Goal: Information Seeking & Learning: Find specific fact

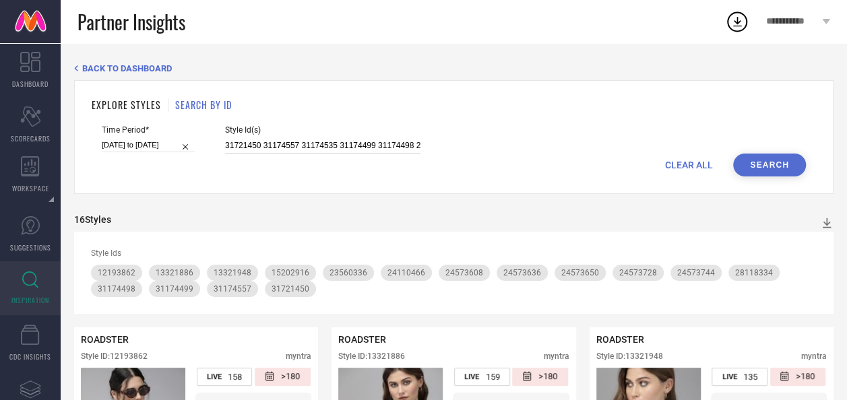
click at [227, 142] on input "31721450 31174557 31174535 31174499 31174498 28118334 24573744 24573728 2457365…" at bounding box center [322, 145] width 195 height 15
paste input "26959402 26959454 26959462 26959468 26959488"
type input "26959402 26959454 26959462 26959468 26959488"
click at [749, 174] on button "Search" at bounding box center [769, 165] width 73 height 23
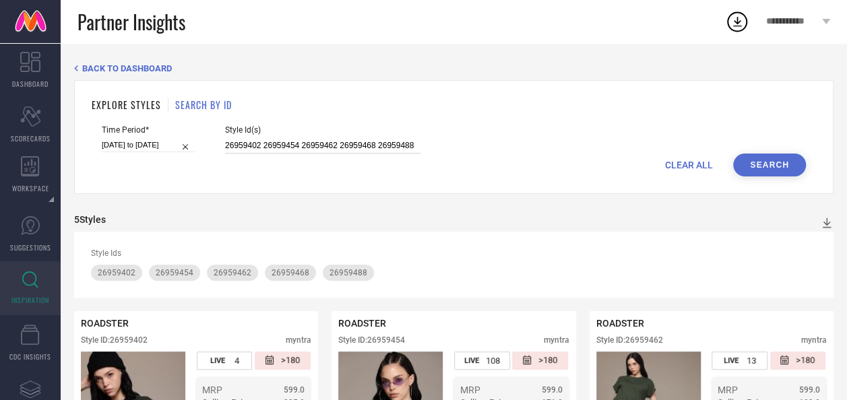
click at [261, 145] on input "26959402 26959454 26959462 26959468 26959488" at bounding box center [322, 145] width 195 height 15
paste input
type input "26959402 26959462 26959468 26959488"
click at [765, 168] on button "Search" at bounding box center [769, 165] width 73 height 23
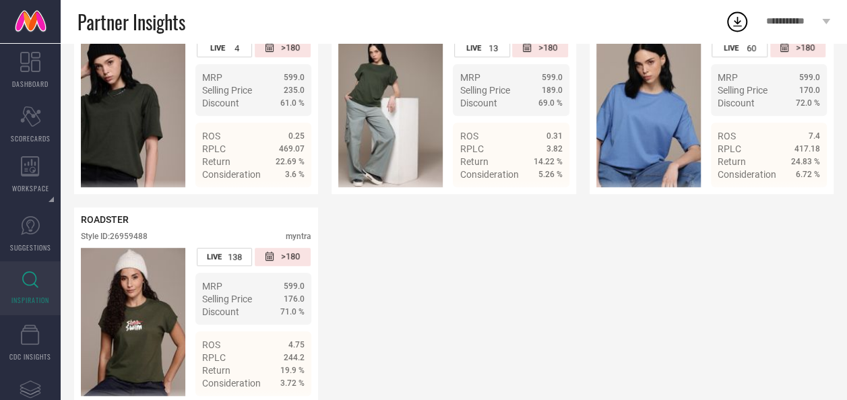
scroll to position [313, 0]
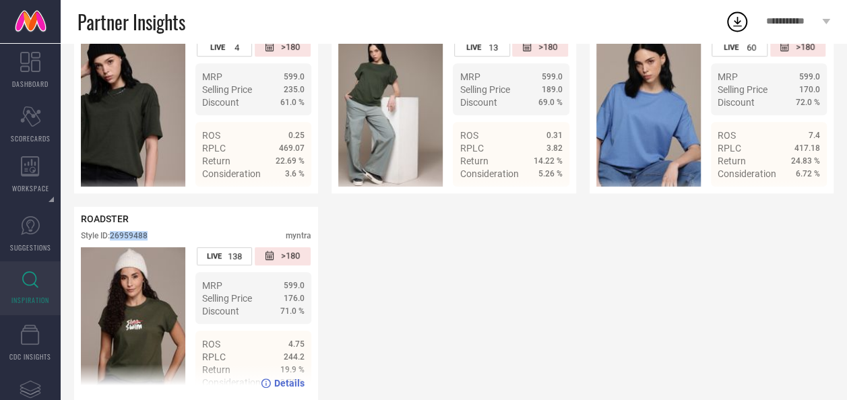
drag, startPoint x: 148, startPoint y: 240, endPoint x: 113, endPoint y: 242, distance: 35.8
click at [113, 241] on div "Style ID: 26959488" at bounding box center [114, 235] width 67 height 9
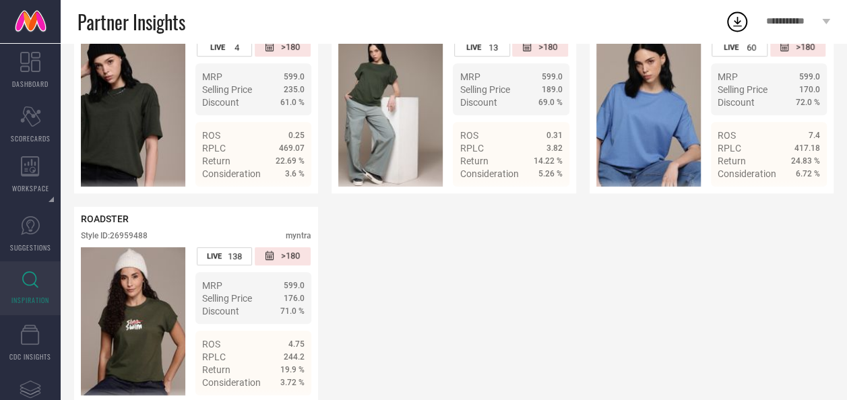
click at [457, 272] on div "ROADSTER Style ID: 26959402 myntra LIVE 4 >180 MRP 599.0 Selling Price 235.0 Di…" at bounding box center [453, 200] width 759 height 404
click at [503, 276] on div "ROADSTER Style ID: 26959402 myntra LIVE 4 >180 MRP 599.0 Selling Price 235.0 Di…" at bounding box center [453, 200] width 759 height 404
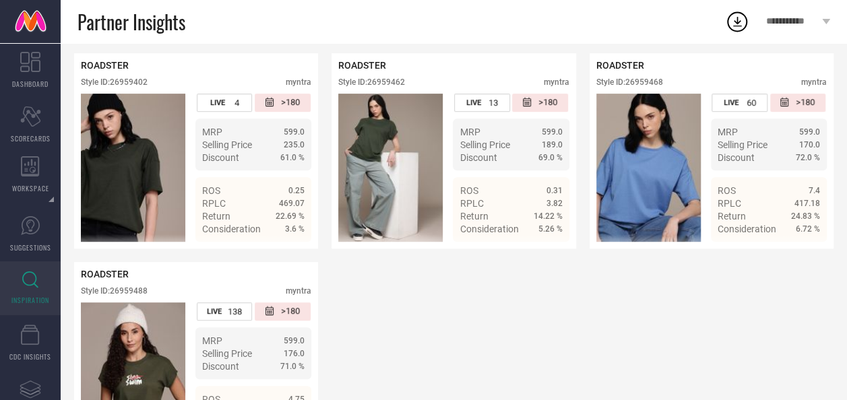
scroll to position [260, 0]
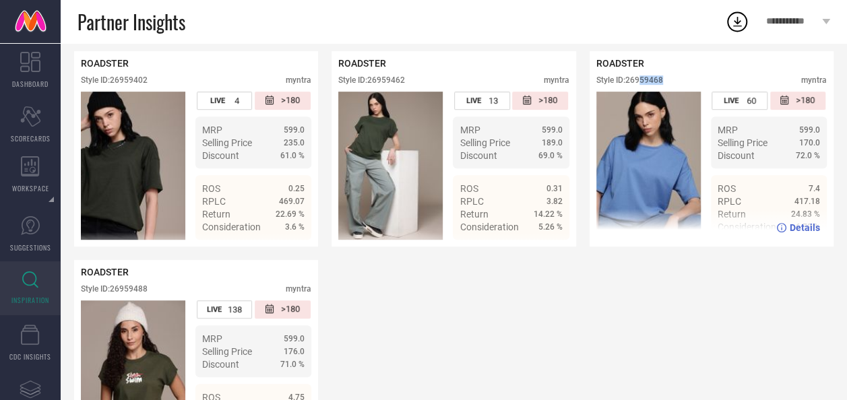
drag, startPoint x: 671, startPoint y: 83, endPoint x: 641, endPoint y: 82, distance: 30.3
click at [641, 82] on div "Style ID: 26959468 myntra" at bounding box center [711, 83] width 230 height 16
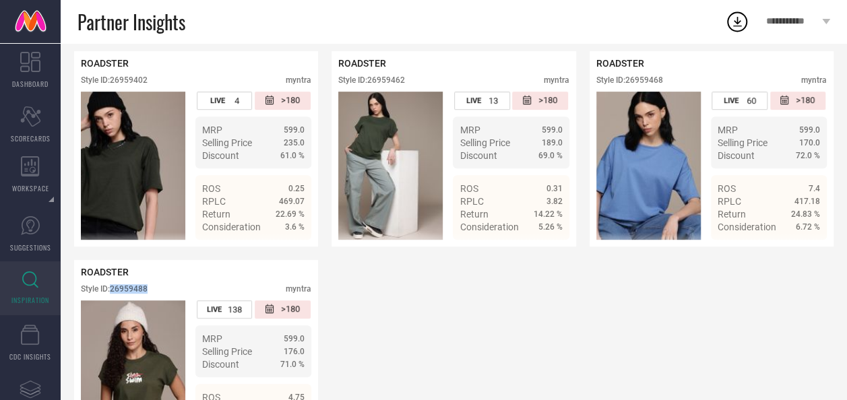
drag, startPoint x: 153, startPoint y: 295, endPoint x: 113, endPoint y: 296, distance: 39.8
click at [113, 296] on div "Style ID: 26959488 myntra" at bounding box center [196, 292] width 230 height 16
drag, startPoint x: 113, startPoint y: 296, endPoint x: 214, endPoint y: 280, distance: 102.3
click at [214, 278] on div "ROADSTER" at bounding box center [196, 272] width 230 height 11
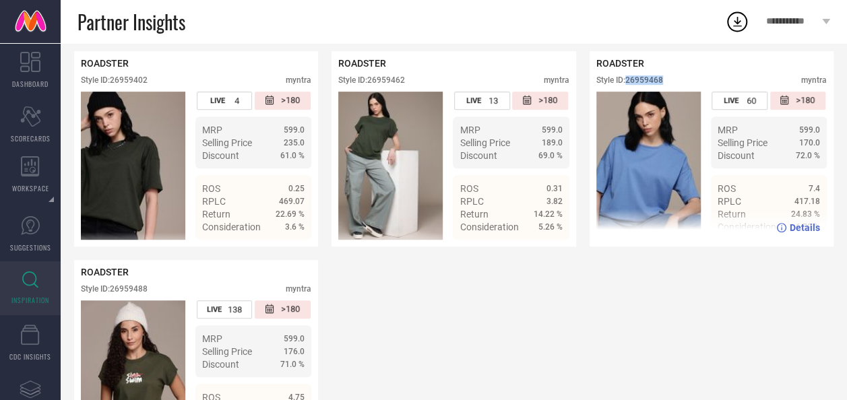
drag, startPoint x: 668, startPoint y: 85, endPoint x: 629, endPoint y: 84, distance: 39.8
click at [629, 84] on div "Style ID: 26959468 myntra" at bounding box center [711, 83] width 230 height 16
copy div "26959468"
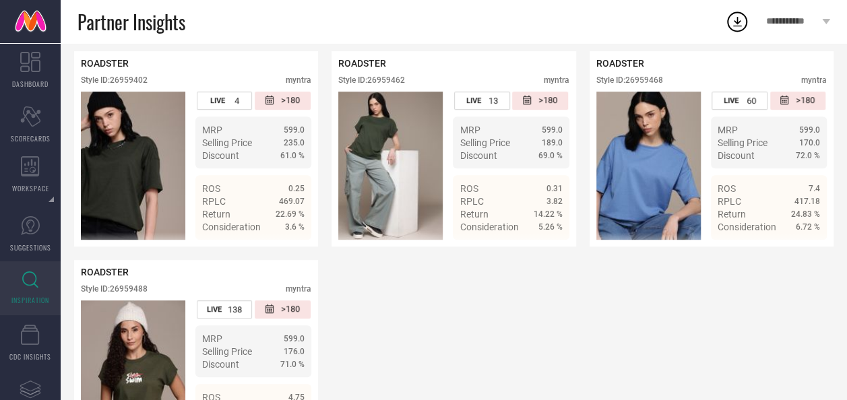
click at [521, 318] on div "ROADSTER Style ID: 26959402 myntra LIVE 4 >180 MRP 599.0 Selling Price 235.0 Di…" at bounding box center [453, 253] width 759 height 404
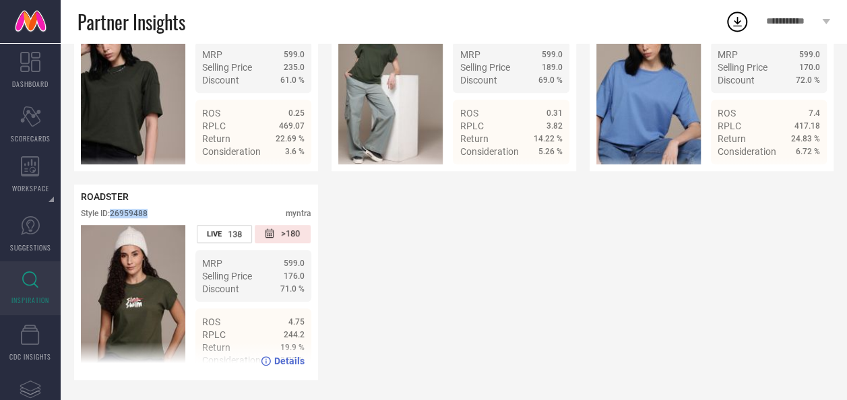
drag, startPoint x: 113, startPoint y: 209, endPoint x: 151, endPoint y: 210, distance: 38.4
click at [151, 210] on div "Style ID: 26959488 myntra" at bounding box center [196, 217] width 230 height 16
copy div "26959488"
